Goal: Task Accomplishment & Management: Complete application form

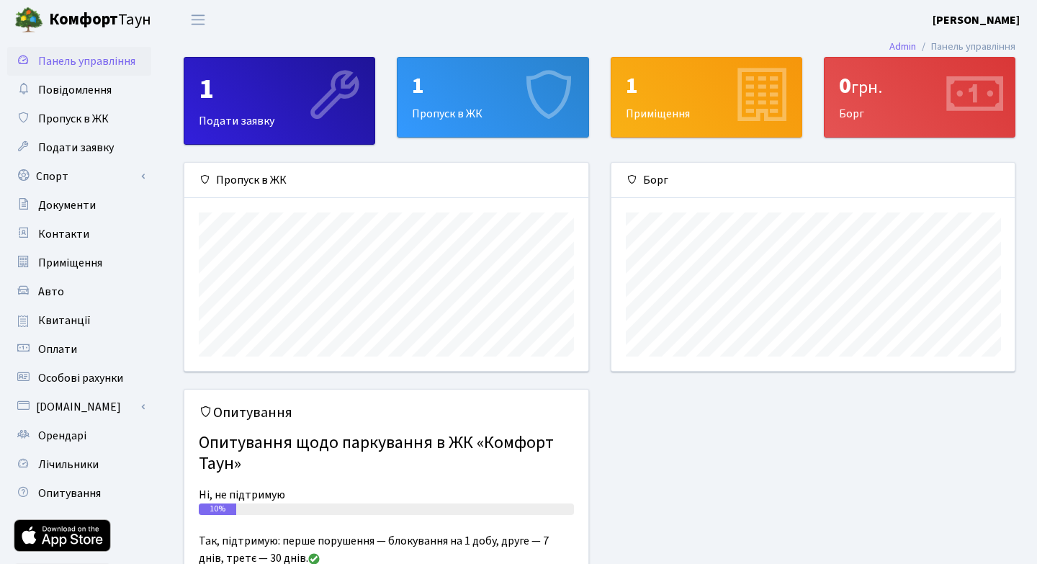
scroll to position [208, 403]
click at [74, 115] on span "Пропуск в ЖК" at bounding box center [73, 119] width 71 height 16
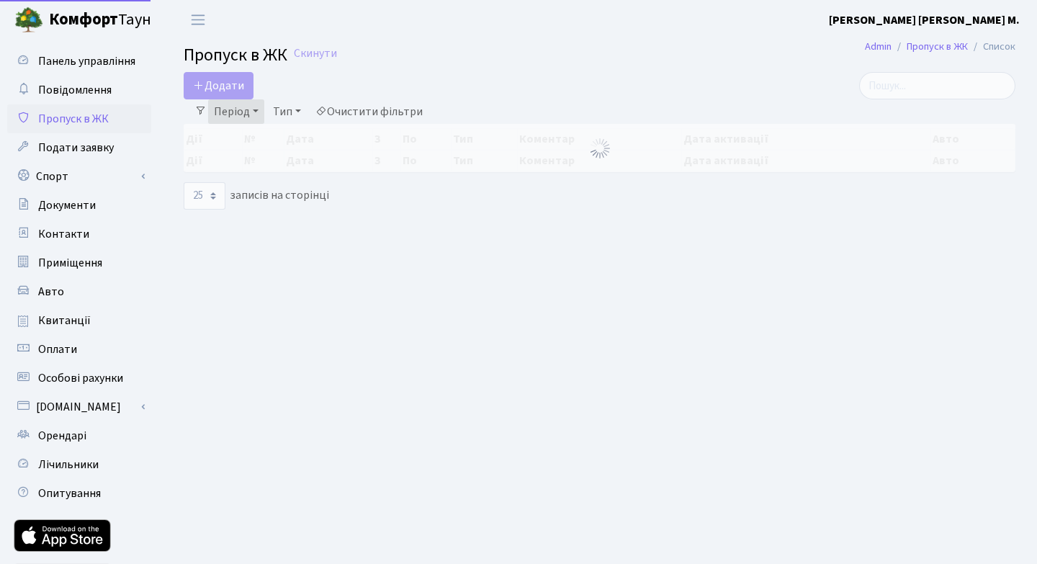
select select "25"
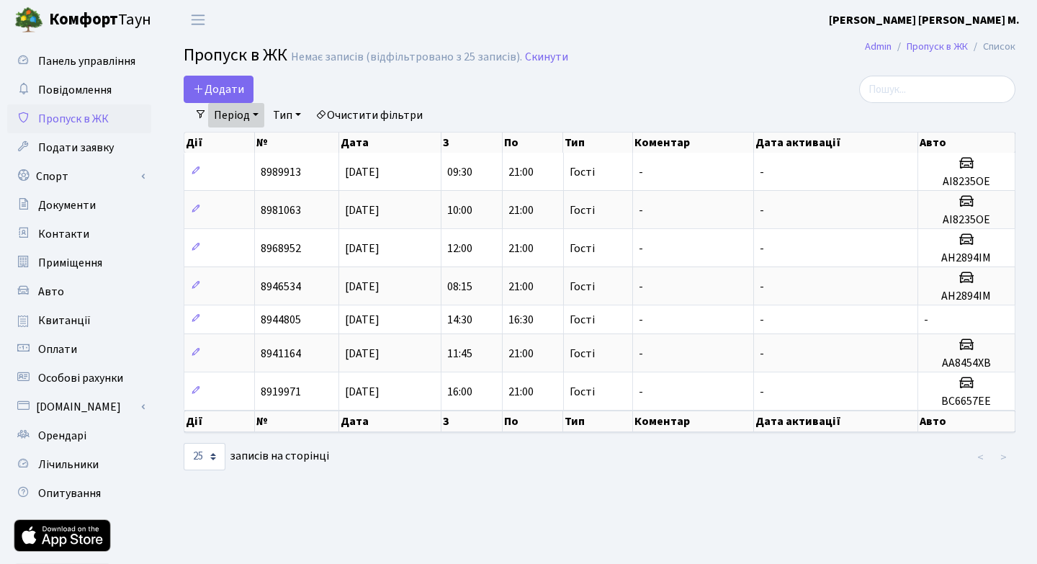
click at [230, 113] on link "Період" at bounding box center [236, 115] width 56 height 24
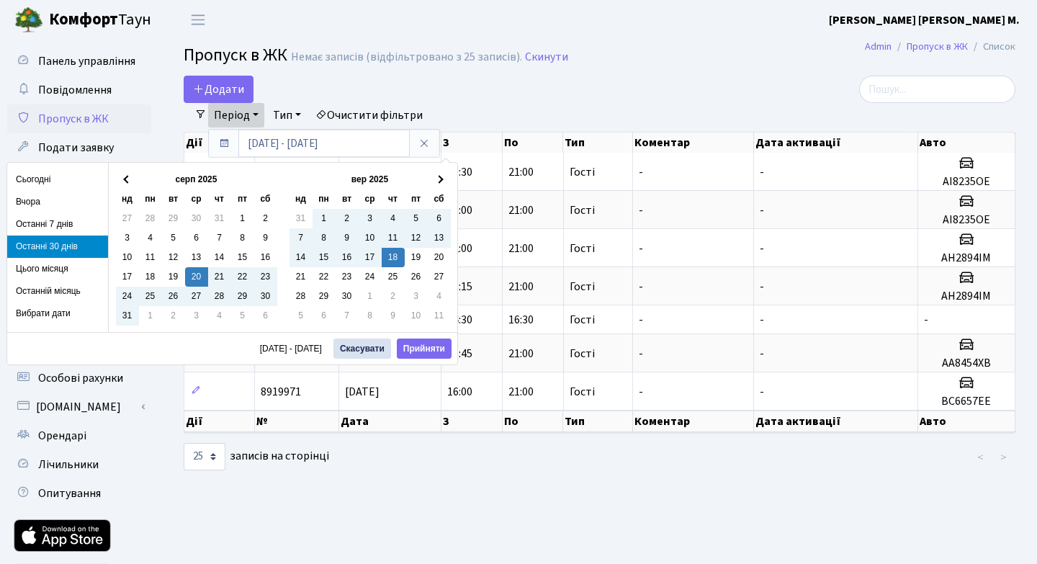
click at [57, 242] on li "Останні 30 днів" at bounding box center [57, 246] width 101 height 22
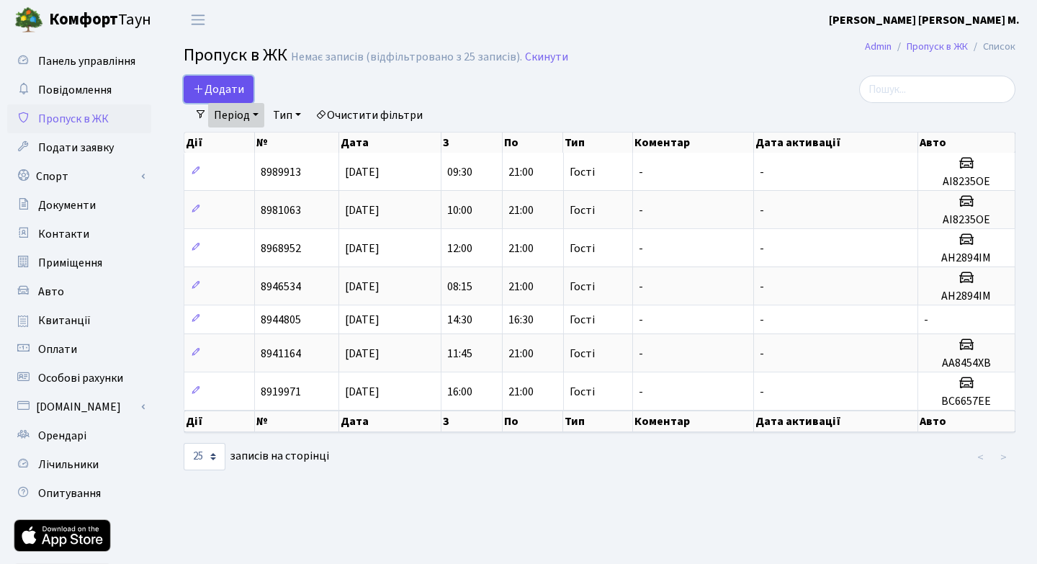
click at [225, 83] on span "Додати" at bounding box center [218, 89] width 51 height 16
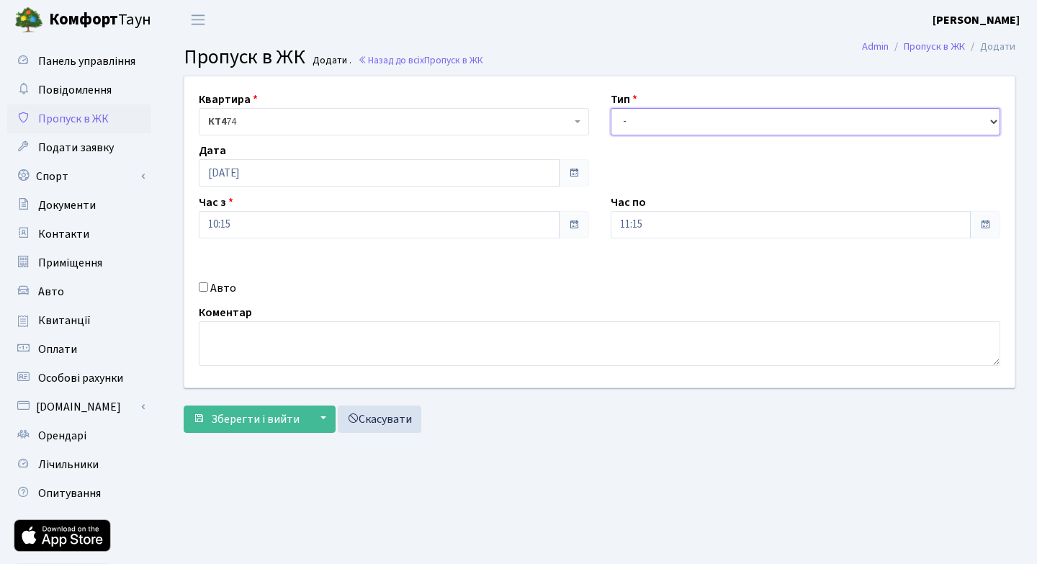
click at [990, 122] on select "- Доставка Таксі Гості Сервіс" at bounding box center [805, 121] width 390 height 27
select select "3"
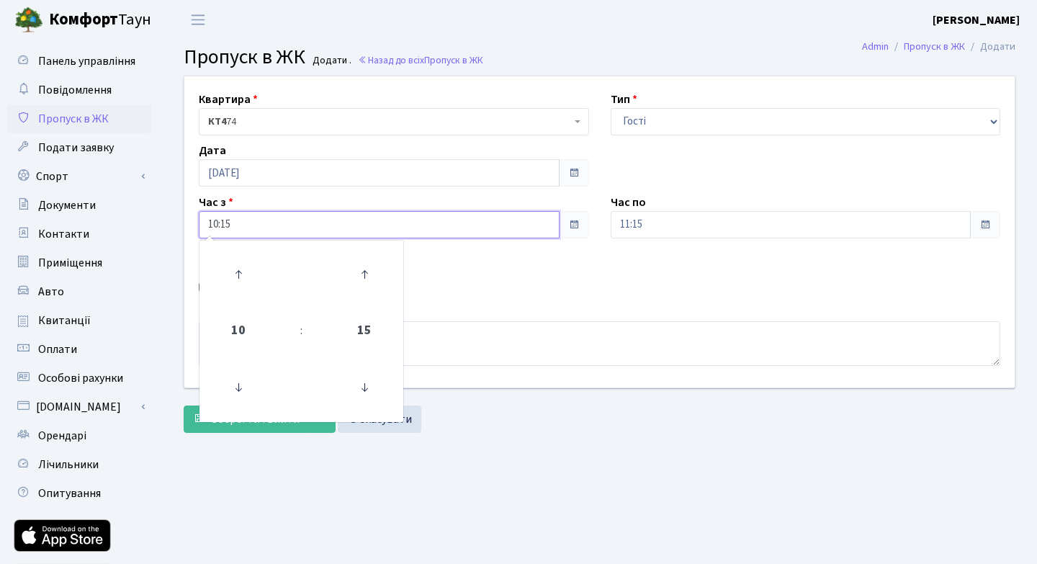
click at [253, 224] on input "10:15" at bounding box center [379, 224] width 361 height 27
click at [359, 266] on icon at bounding box center [364, 274] width 39 height 39
type input "10:30"
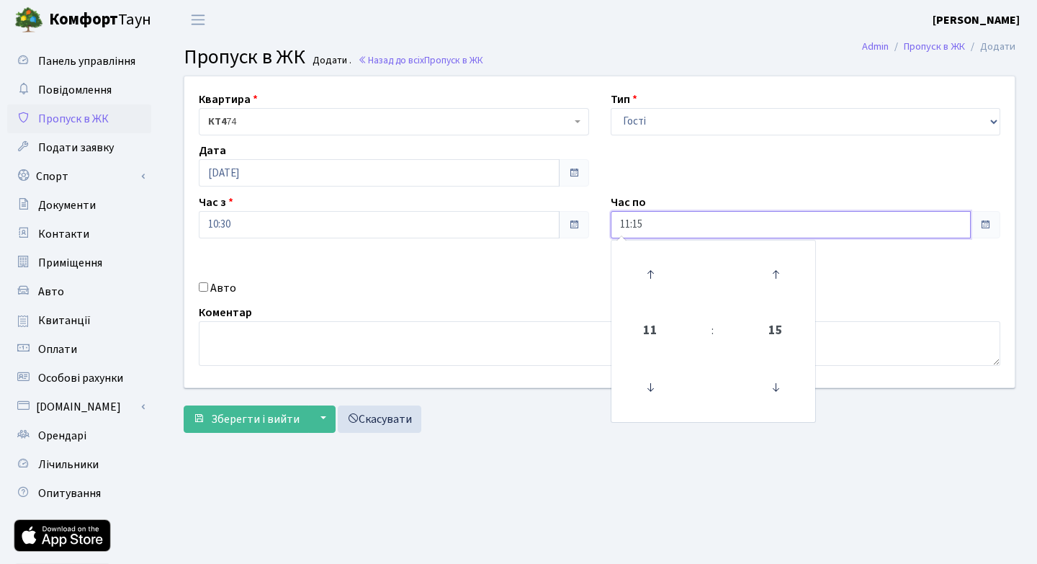
click at [699, 222] on input "11:15" at bounding box center [790, 224] width 361 height 27
click at [648, 271] on icon at bounding box center [650, 274] width 39 height 39
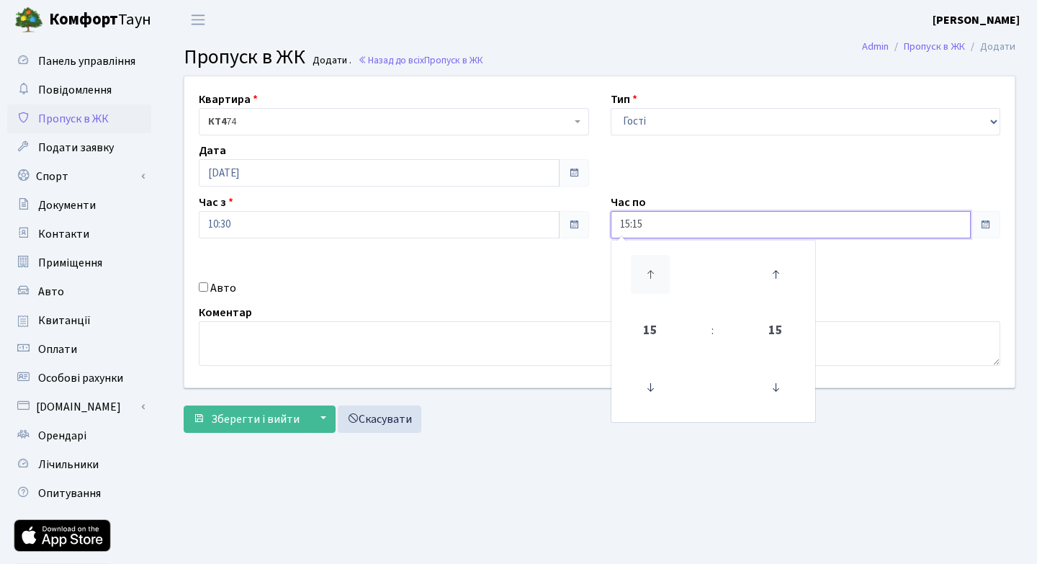
click at [648, 271] on icon at bounding box center [650, 274] width 39 height 39
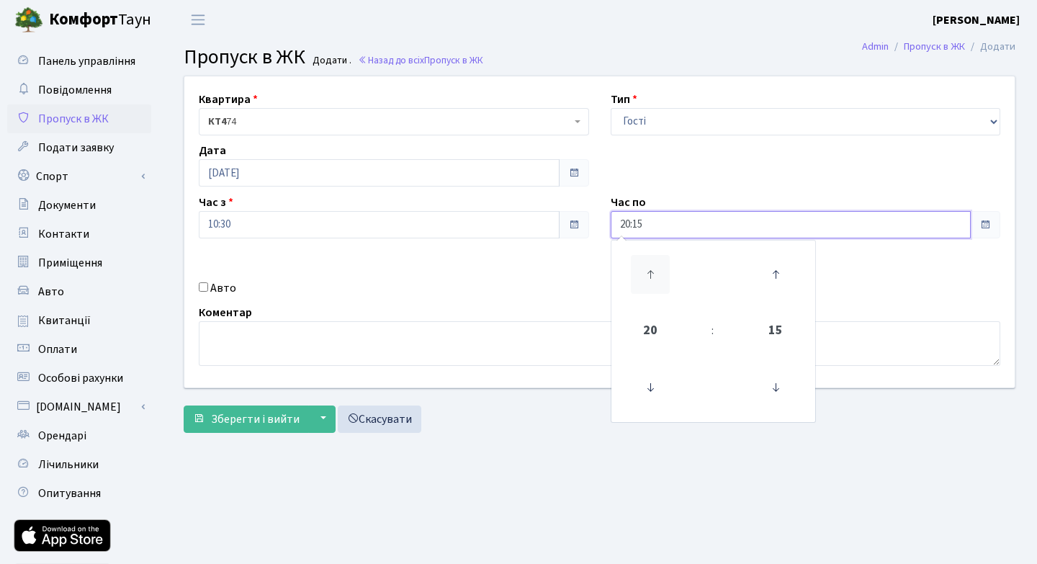
click at [648, 271] on icon at bounding box center [650, 274] width 39 height 39
click at [772, 385] on icon at bounding box center [775, 387] width 39 height 39
type input "21:00"
click at [854, 290] on div "Квартира <b>КТ4</b>&nbsp;&nbsp;&nbsp;74 КТ4 74 Тип - Доставка Таксі Гості Серві…" at bounding box center [599, 231] width 852 height 311
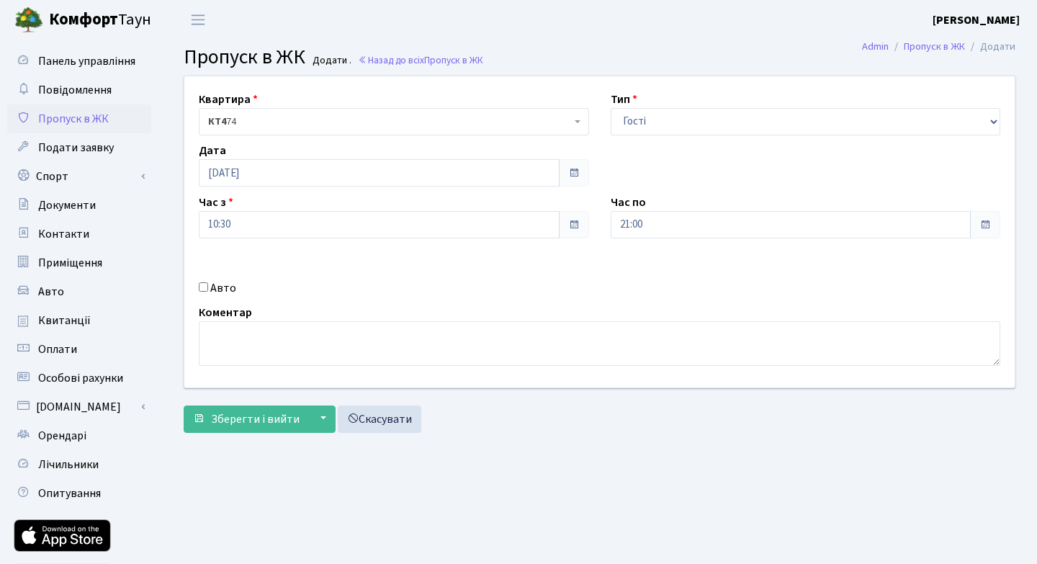
click at [202, 286] on input "Авто" at bounding box center [203, 286] width 9 height 9
checkbox input "true"
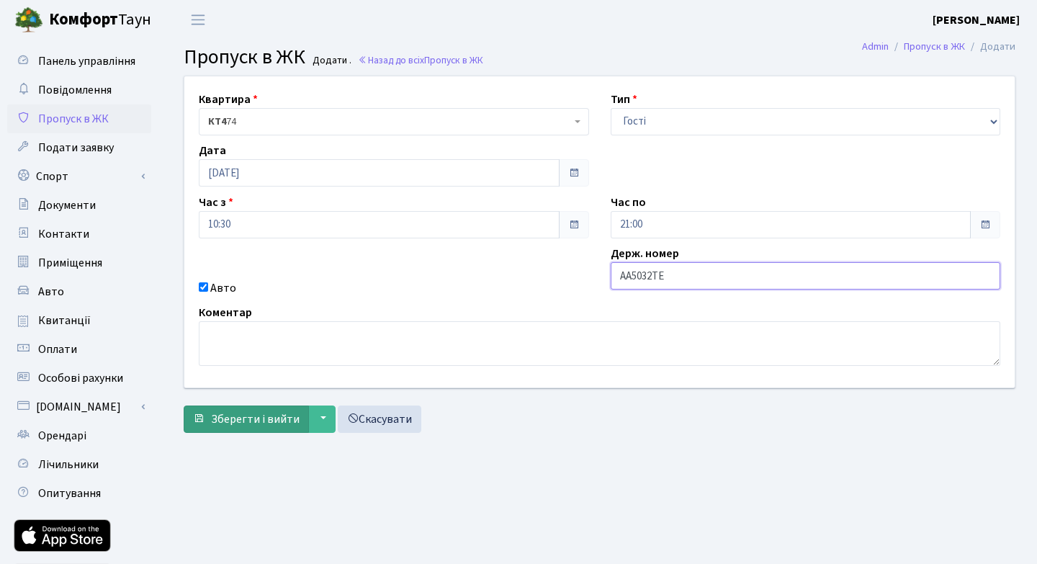
type input "AA5032TE"
click at [256, 419] on span "Зберегти і вийти" at bounding box center [255, 419] width 89 height 16
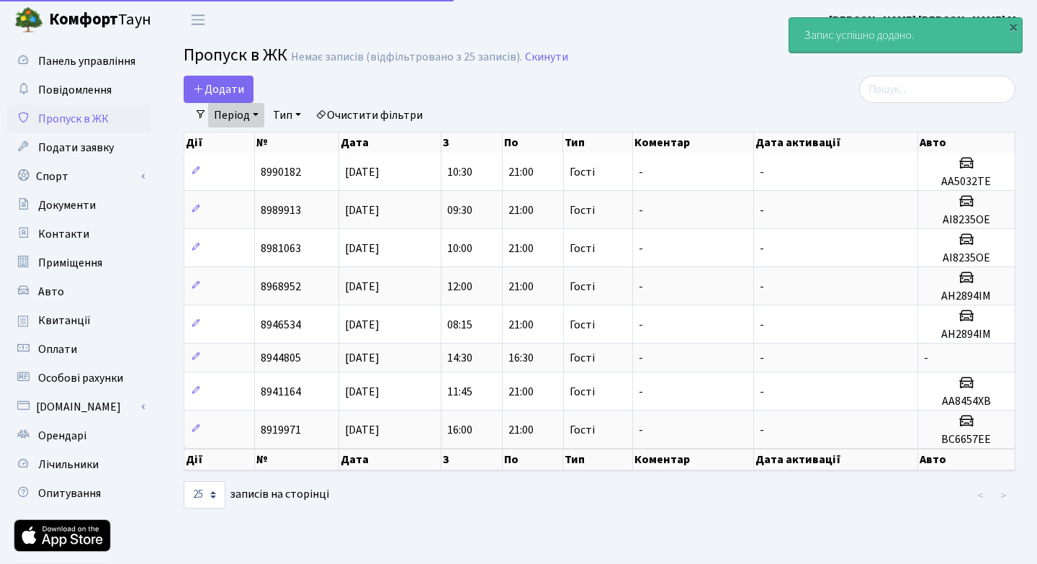
select select "25"
